Goal: Information Seeking & Learning: Check status

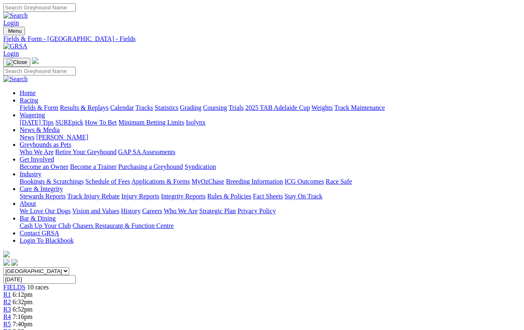
click at [23, 104] on link "Fields & Form" at bounding box center [39, 107] width 39 height 7
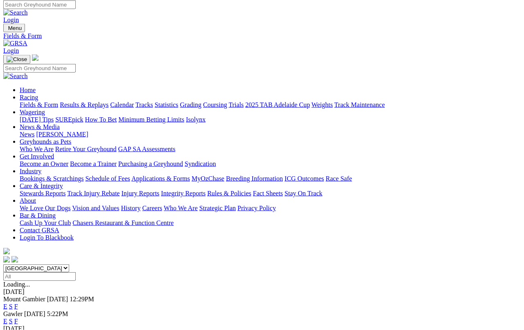
scroll to position [2, 0]
click at [18, 318] on link "F" at bounding box center [16, 321] width 4 height 7
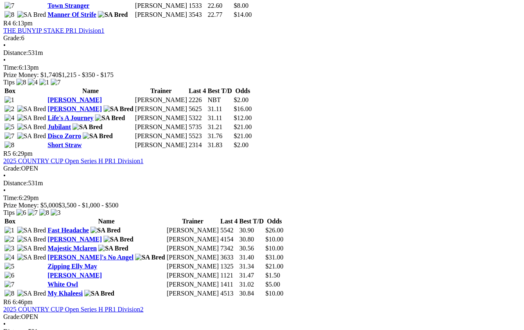
scroll to position [817, 0]
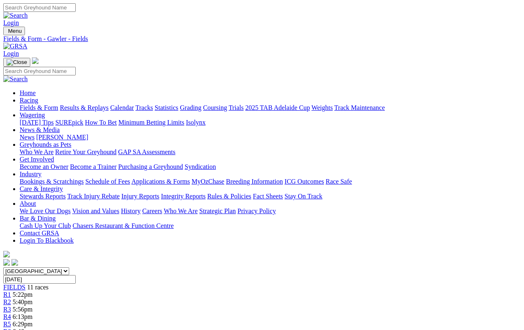
click at [98, 104] on link "Results & Replays" at bounding box center [84, 107] width 49 height 7
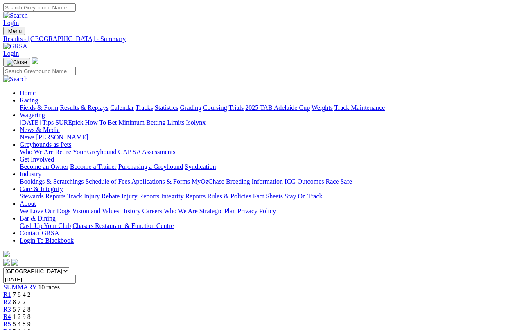
click at [97, 104] on link "Results & Replays" at bounding box center [84, 107] width 49 height 7
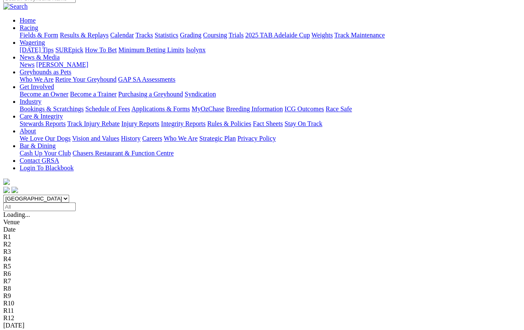
scroll to position [84, 0]
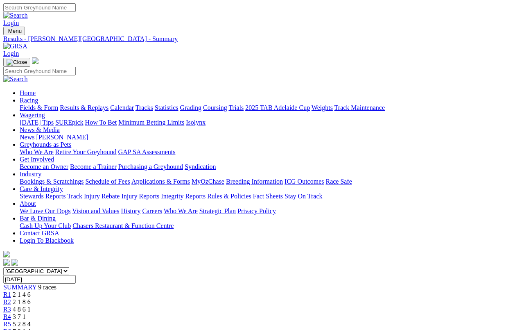
click at [99, 104] on link "Results & Replays" at bounding box center [84, 107] width 49 height 7
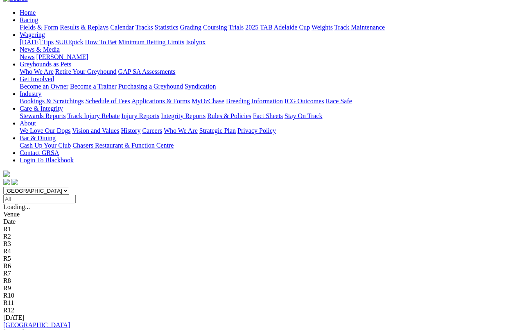
scroll to position [87, 0]
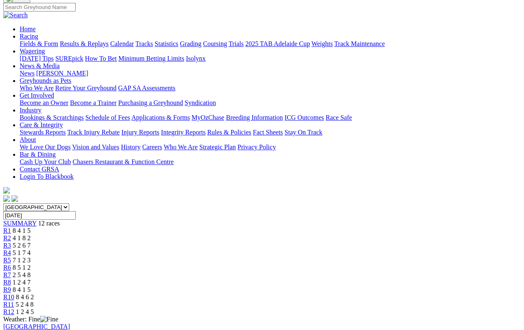
scroll to position [70, 0]
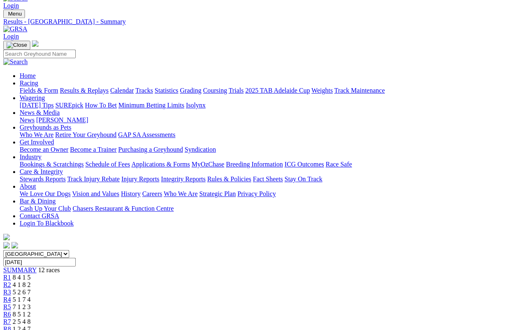
scroll to position [0, 0]
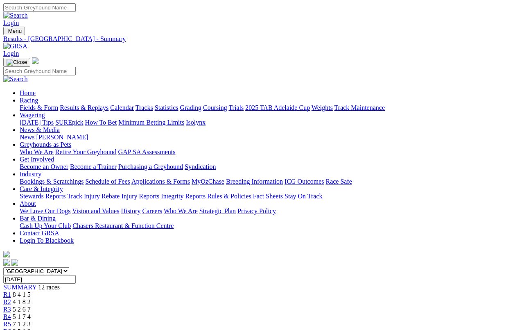
click at [82, 104] on link "Results & Replays" at bounding box center [84, 107] width 49 height 7
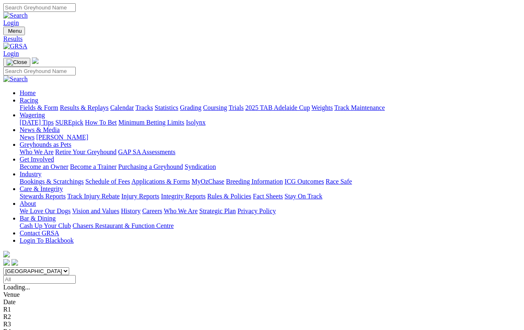
scroll to position [3, 0]
